Goal: Task Accomplishment & Management: Manage account settings

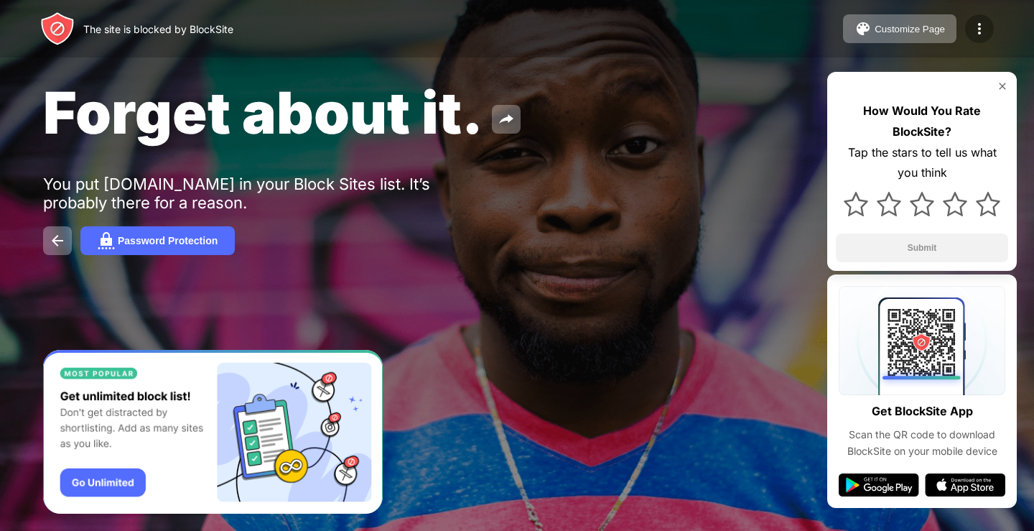
click at [982, 20] on img at bounding box center [979, 28] width 17 height 17
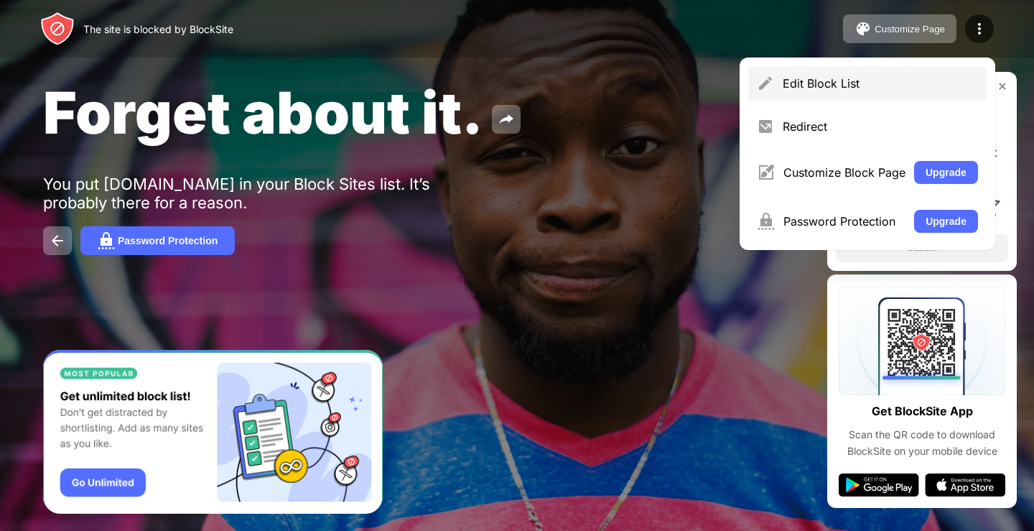
click at [903, 82] on div "Edit Block List" at bounding box center [880, 83] width 195 height 14
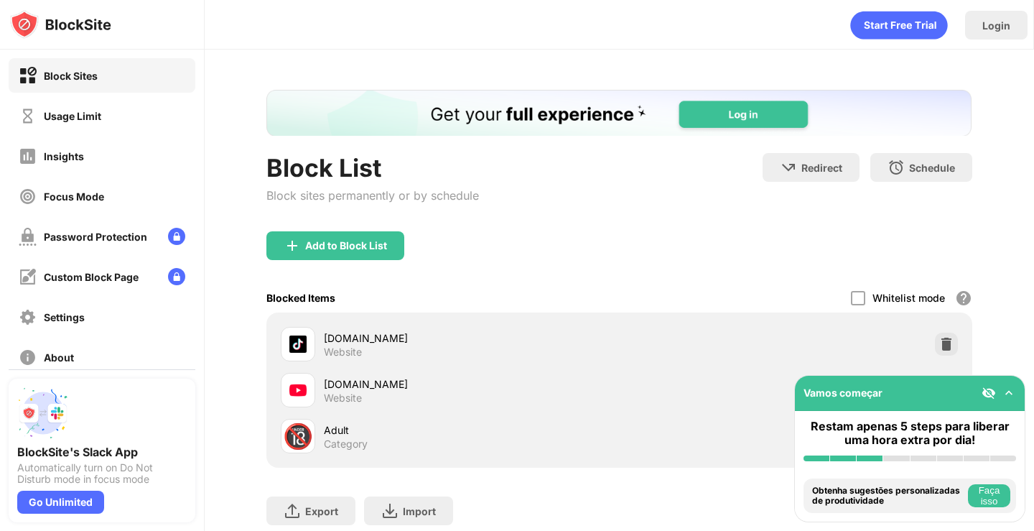
click at [1014, 393] on img at bounding box center [1009, 393] width 14 height 14
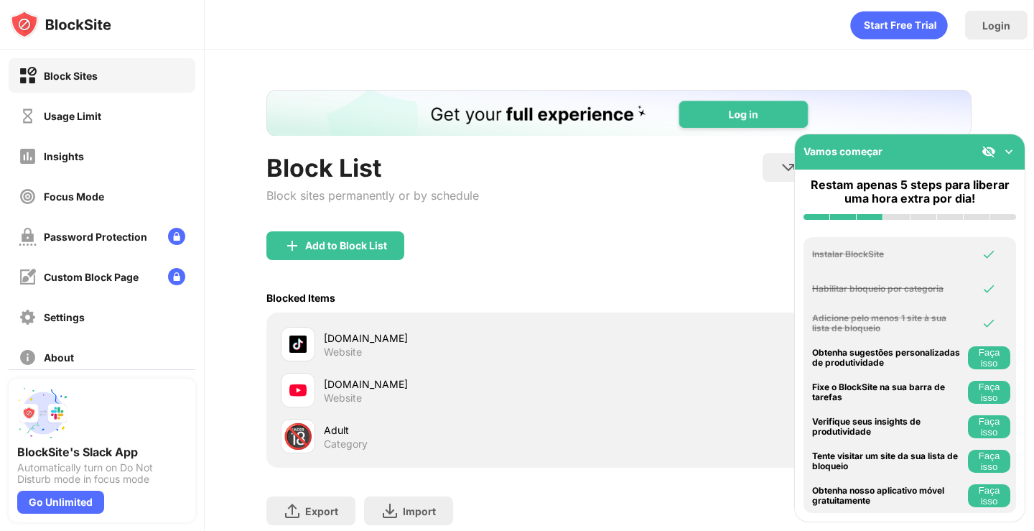
click at [1004, 150] on img at bounding box center [1009, 151] width 14 height 14
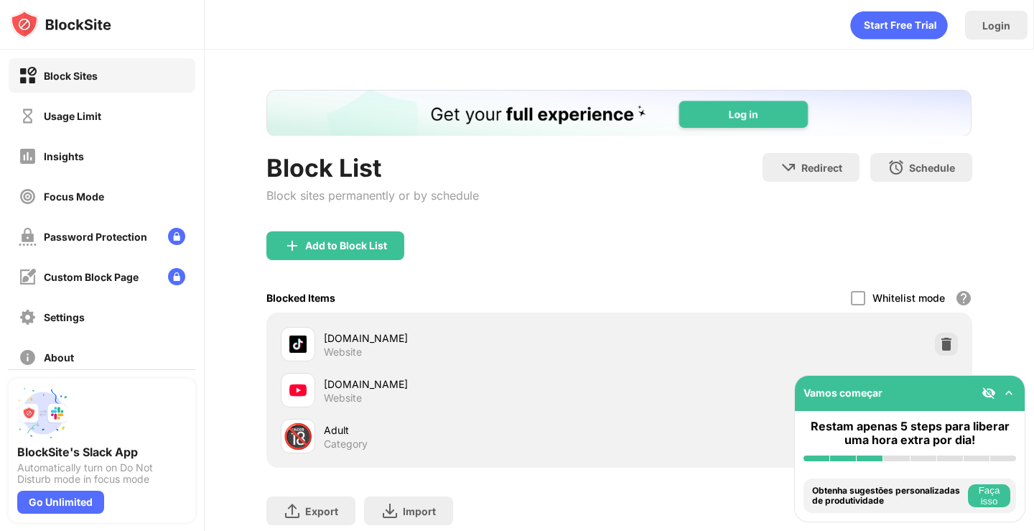
scroll to position [72, 0]
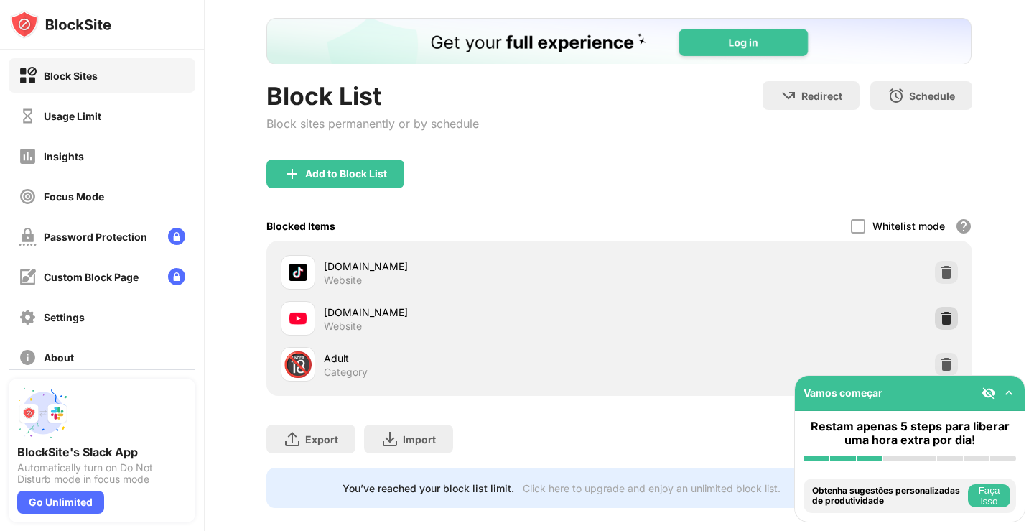
click at [939, 312] on img at bounding box center [946, 318] width 14 height 14
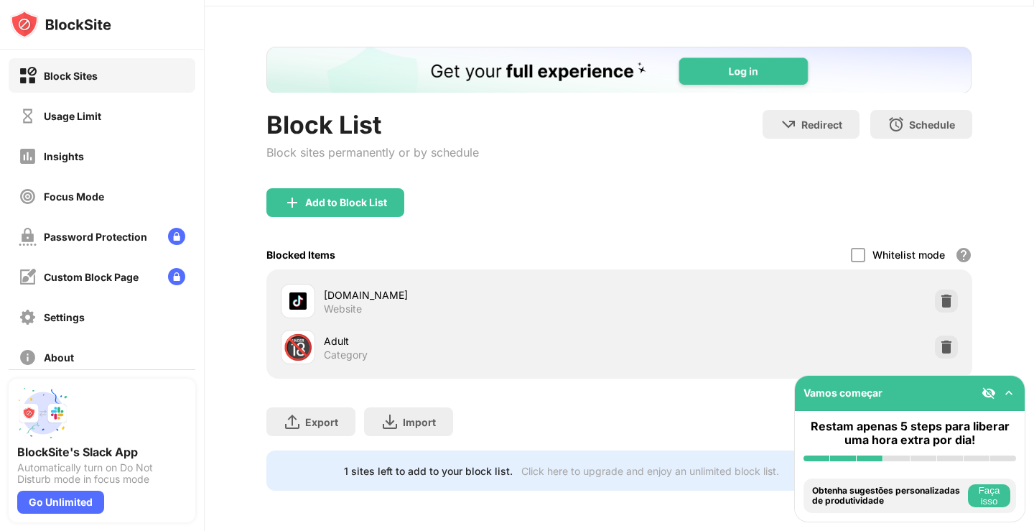
scroll to position [54, 0]
click at [386, 197] on div "Add to Block List" at bounding box center [346, 202] width 82 height 11
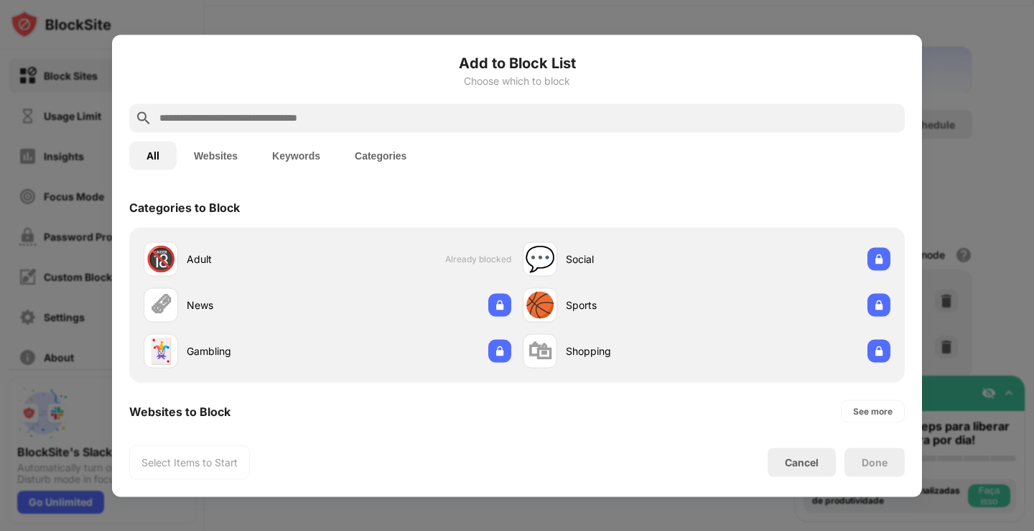
click at [230, 157] on button "Websites" at bounding box center [216, 155] width 78 height 29
